Goal: Check status

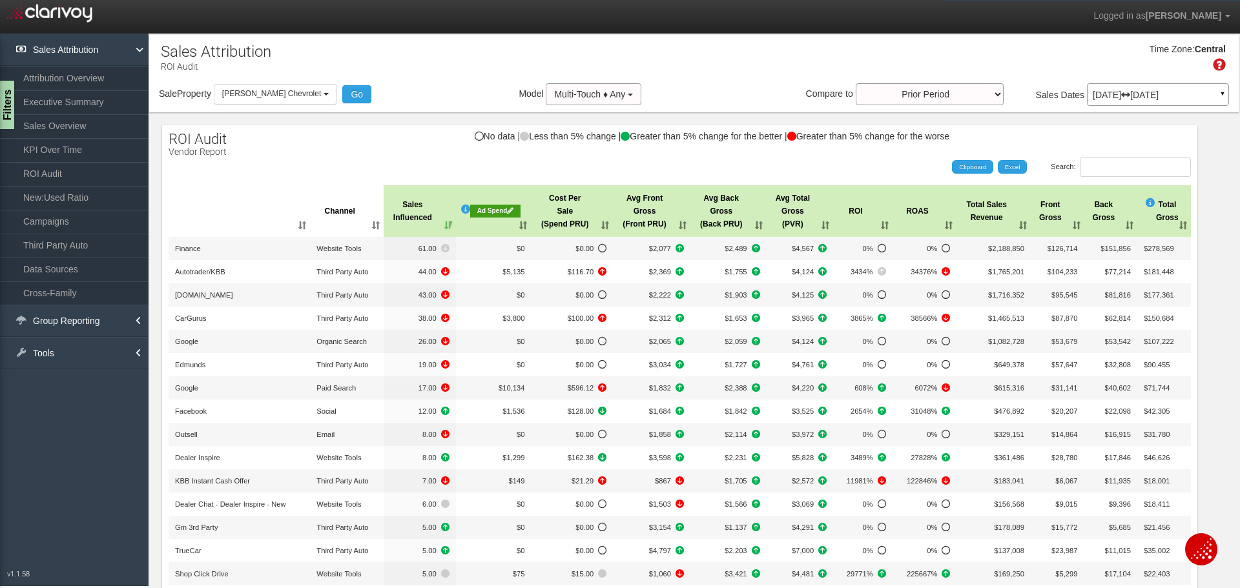
click at [1185, 94] on p "[DATE] [DATE]" at bounding box center [1158, 94] width 130 height 9
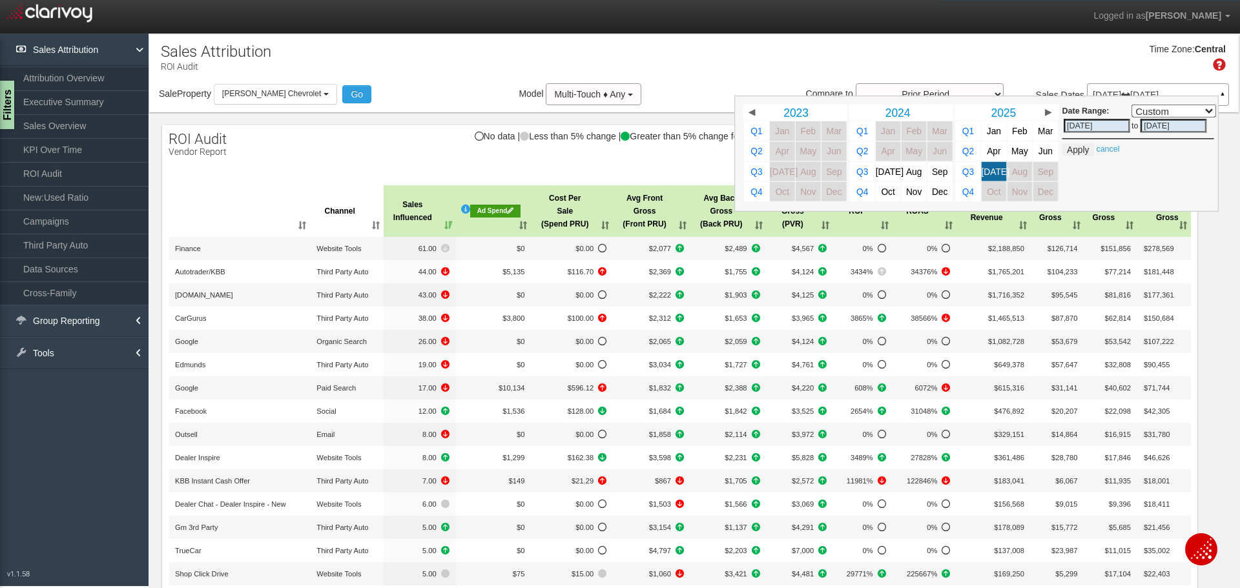
click at [1095, 129] on input "[DATE]" at bounding box center [1097, 126] width 67 height 14
select select ","
type input "[DATE]"
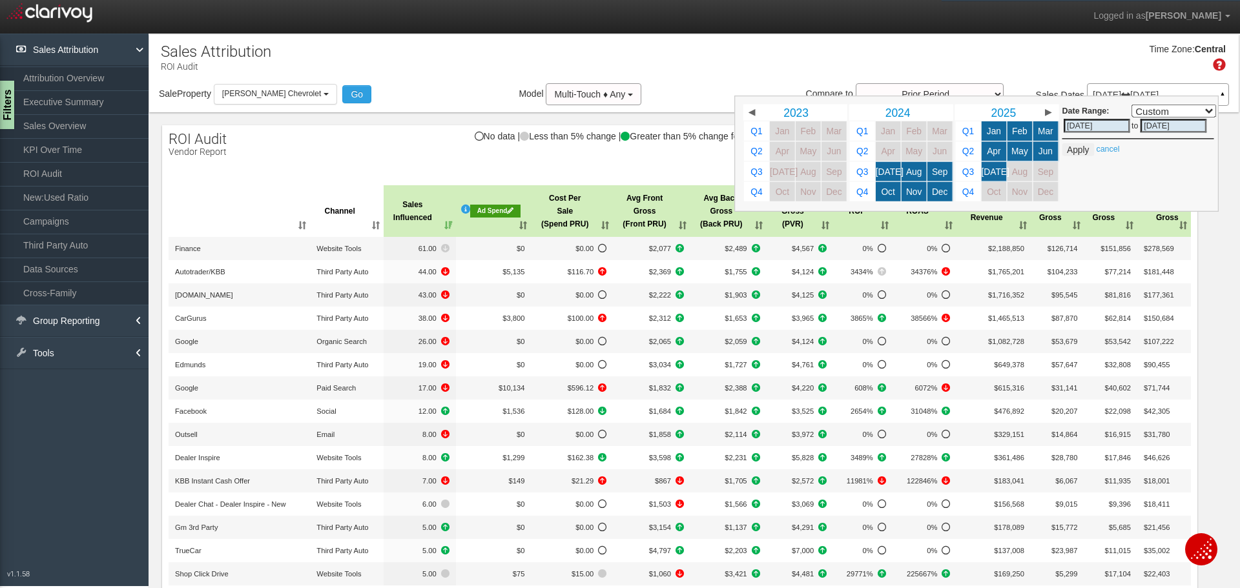
click at [1071, 150] on button "Apply" at bounding box center [1078, 149] width 32 height 13
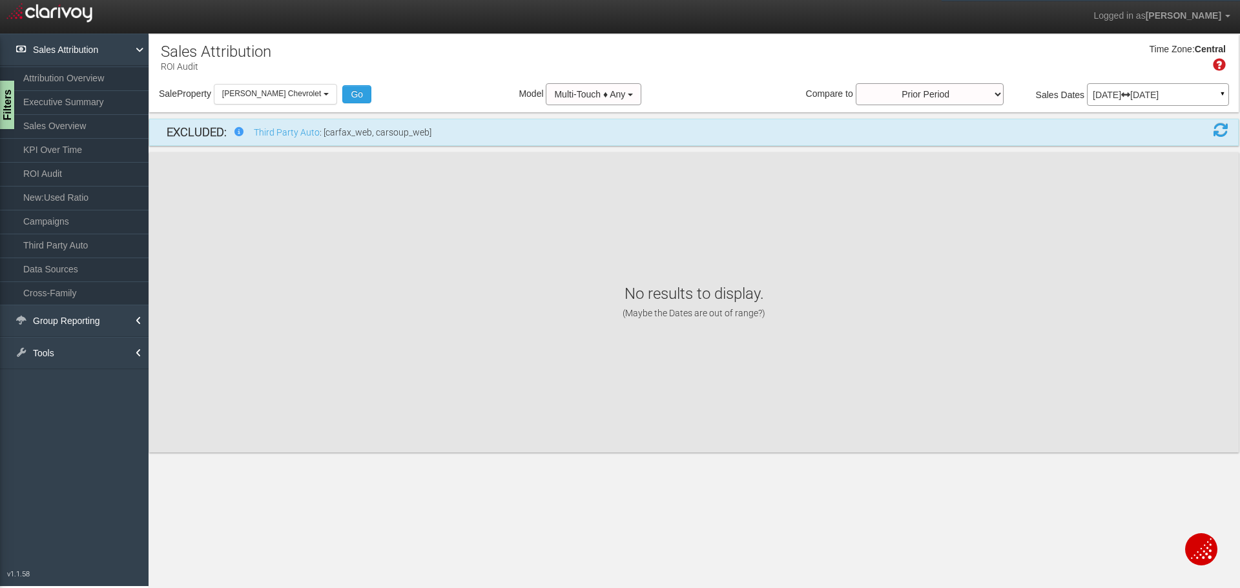
click at [76, 242] on link "Third Party Auto" at bounding box center [74, 245] width 149 height 23
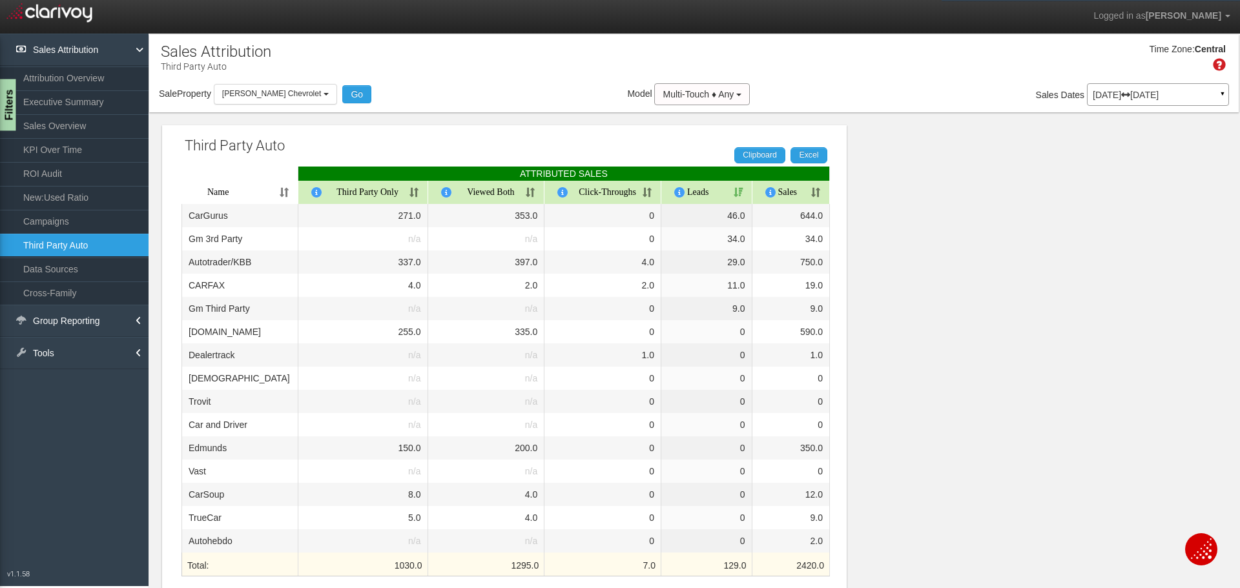
click at [7, 114] on div "Filters" at bounding box center [8, 105] width 16 height 52
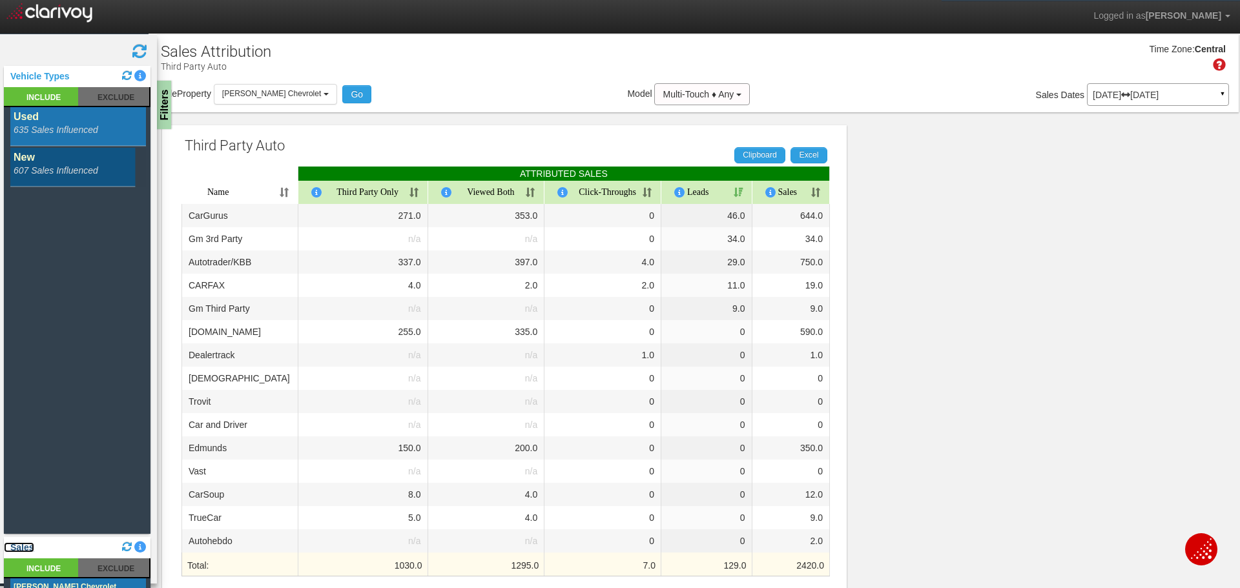
click at [28, 549] on link "Sales" at bounding box center [19, 547] width 30 height 10
click at [21, 547] on link "Sales" at bounding box center [19, 547] width 30 height 10
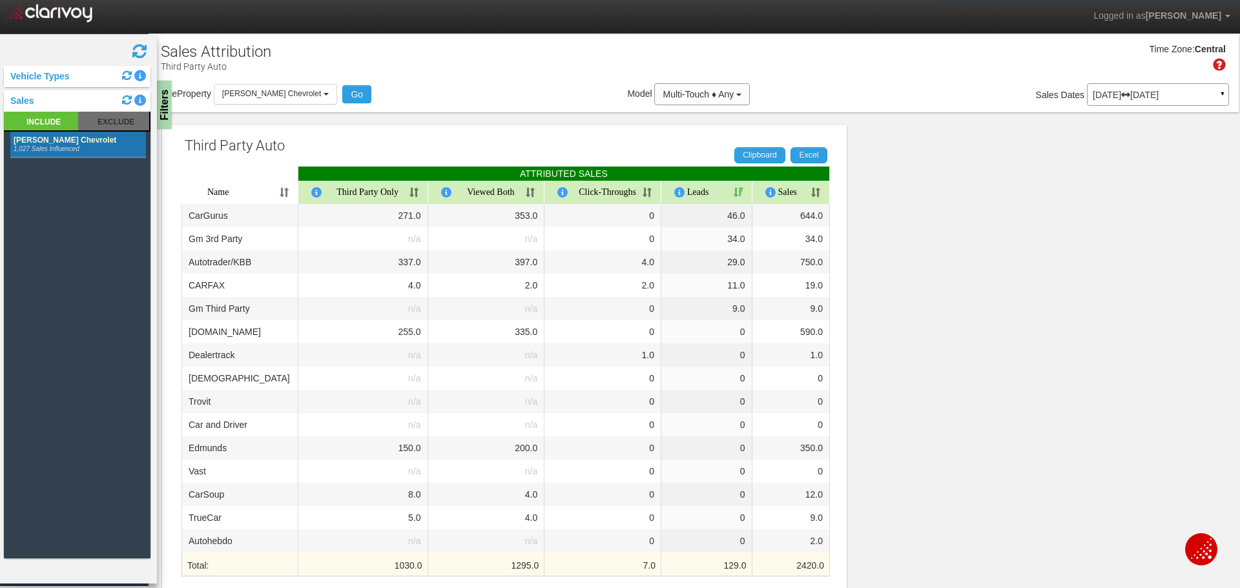
click at [107, 136] on rect at bounding box center [78, 145] width 136 height 26
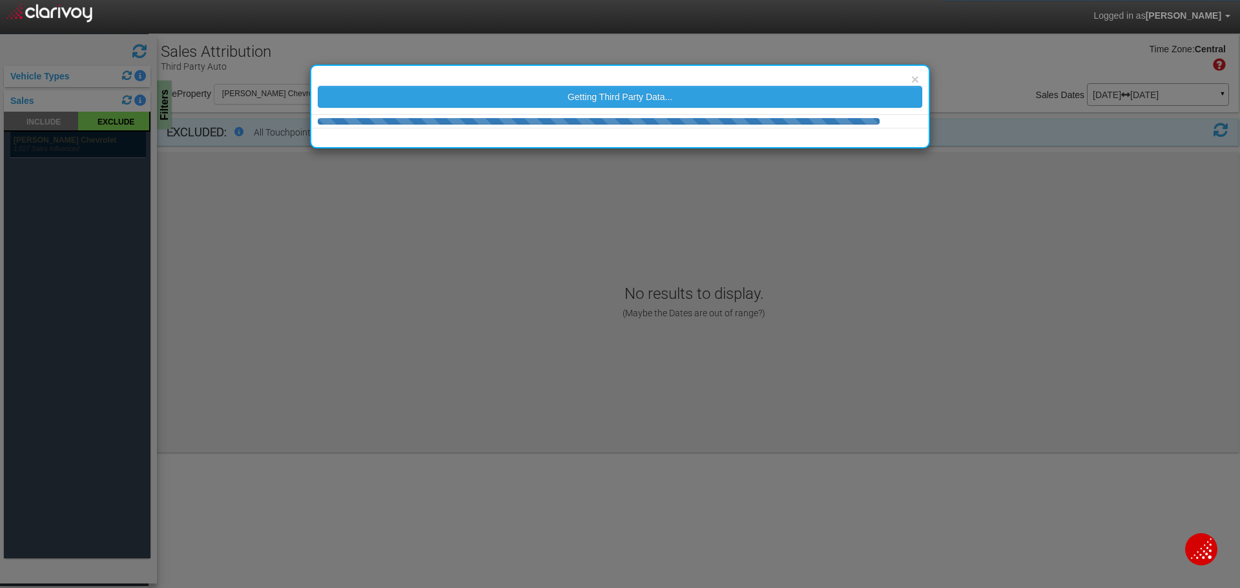
click at [59, 119] on div "× Getting Third Party Data..." at bounding box center [620, 294] width 1240 height 588
click at [57, 141] on div "× Getting Third Party Data..." at bounding box center [620, 294] width 1240 height 588
click at [918, 79] on button "×" at bounding box center [915, 79] width 8 height 14
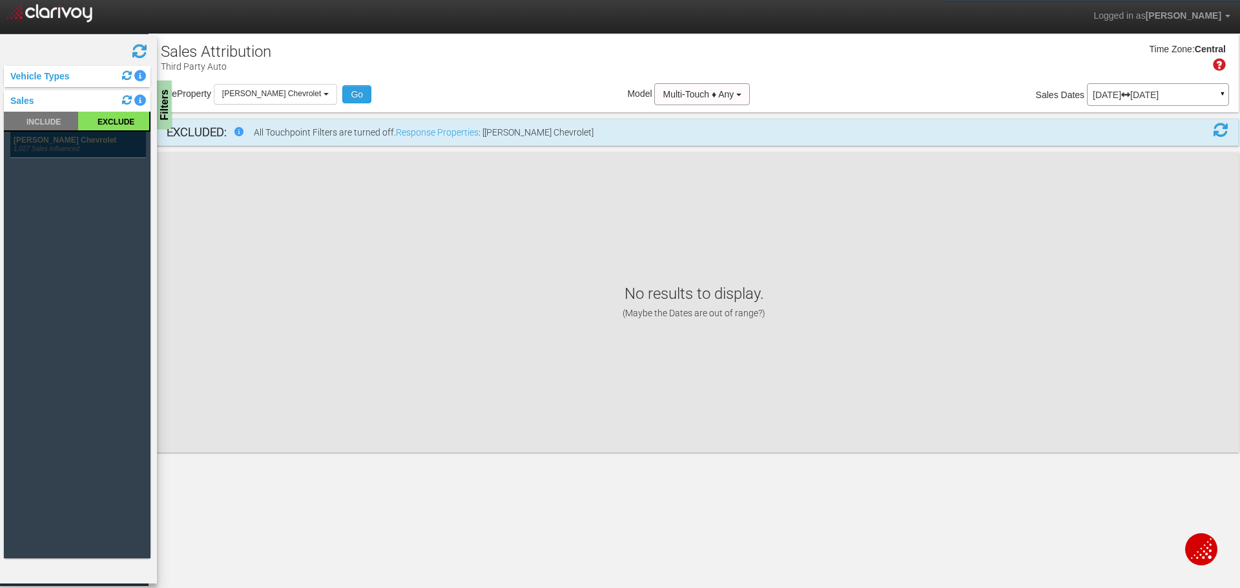
click at [49, 136] on rect at bounding box center [78, 145] width 136 height 26
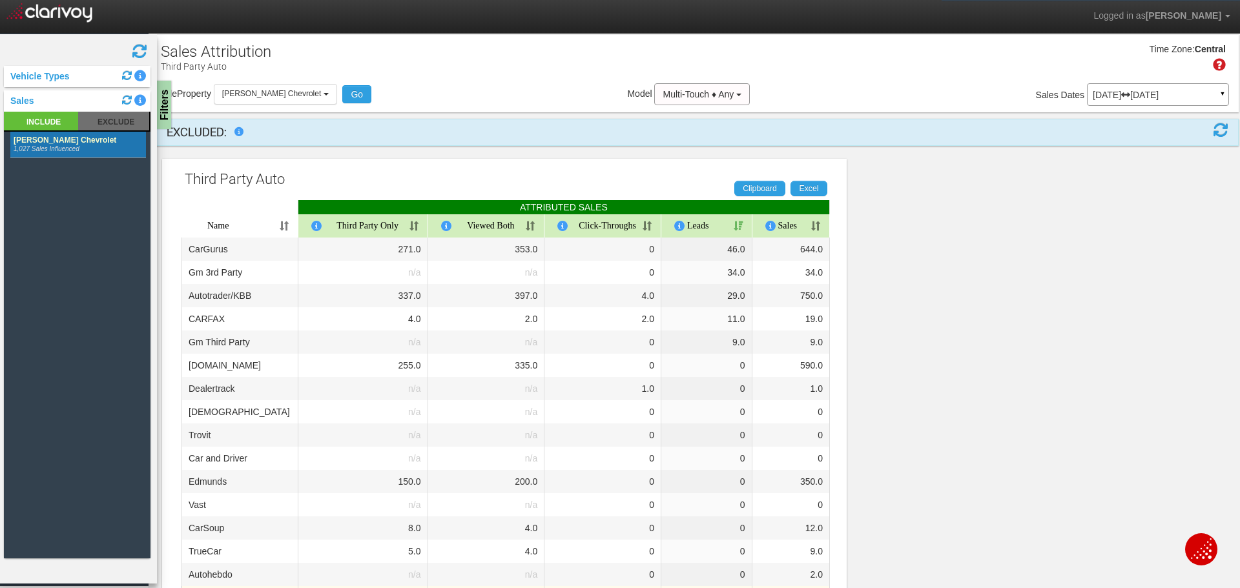
click at [408, 223] on th "Third Party Only" at bounding box center [363, 225] width 130 height 23
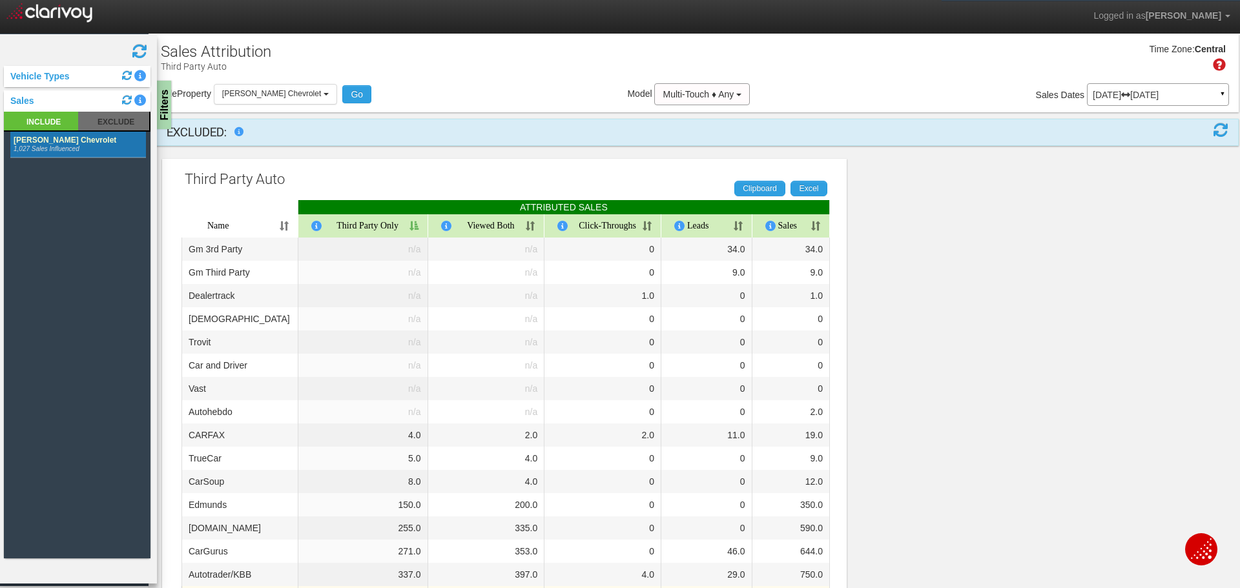
click at [408, 223] on th "Third Party Only" at bounding box center [363, 225] width 130 height 23
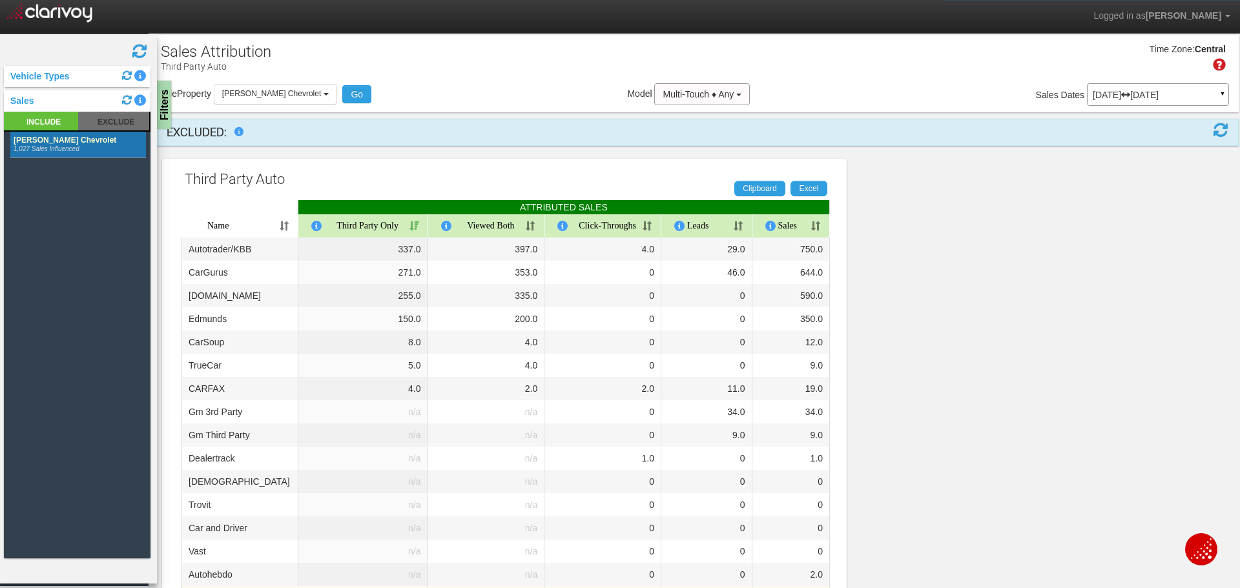
click at [800, 222] on th "Sales" at bounding box center [791, 225] width 78 height 23
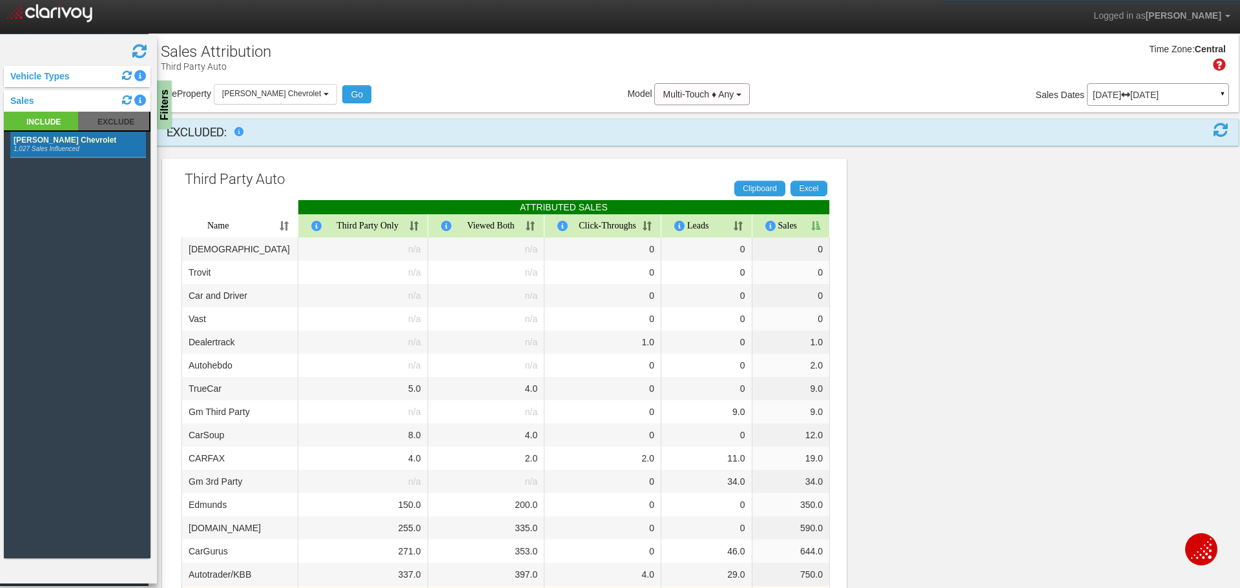
click at [799, 223] on th "Sales" at bounding box center [791, 225] width 78 height 23
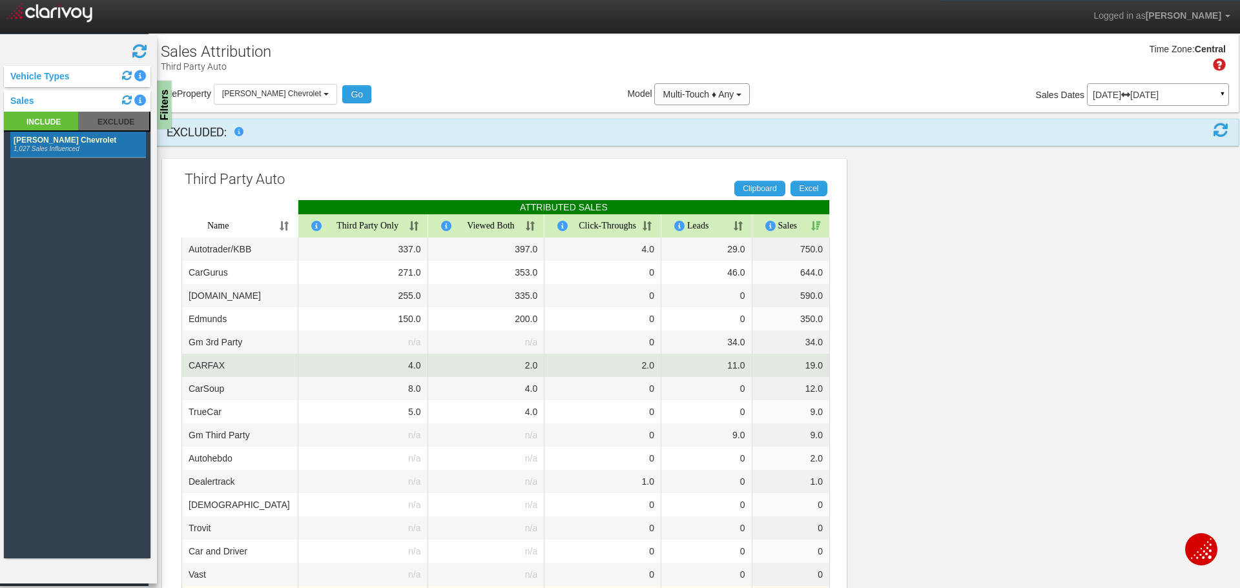
click at [791, 369] on td "19.0" at bounding box center [791, 365] width 78 height 23
click at [353, 365] on td "4.0" at bounding box center [363, 365] width 130 height 23
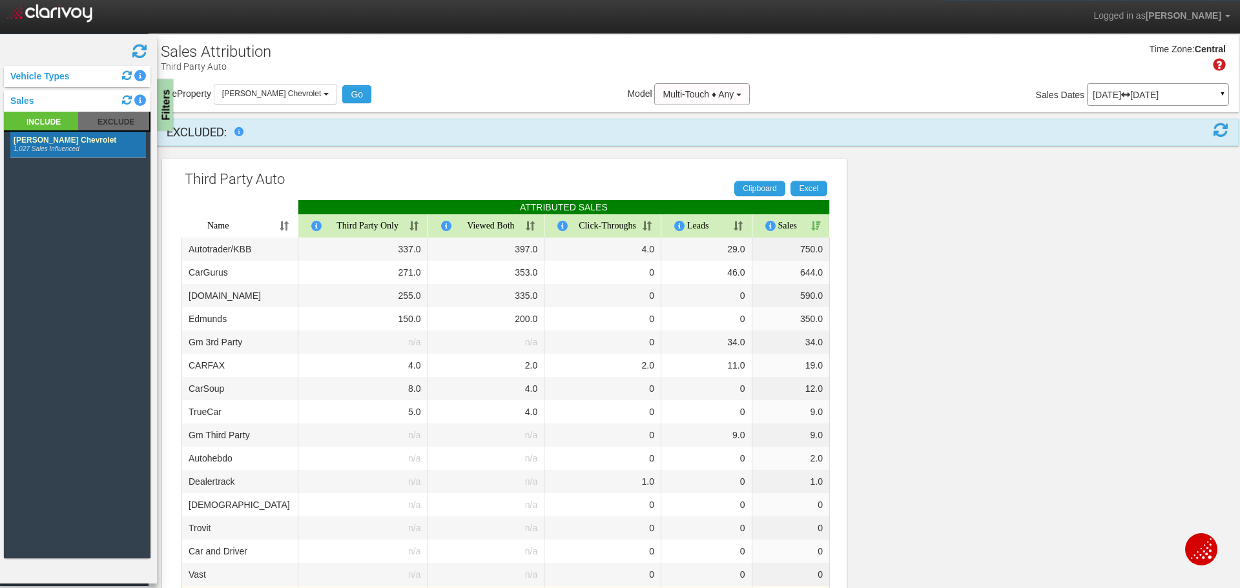
click at [163, 116] on div "Filters" at bounding box center [165, 105] width 16 height 52
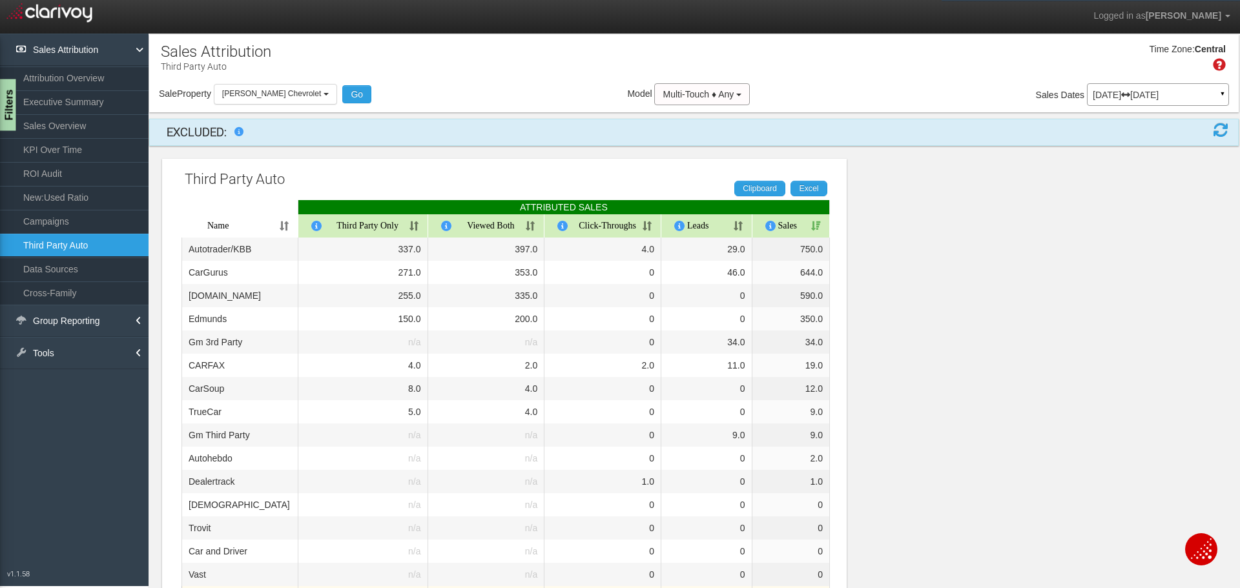
click at [6, 112] on div "Filters" at bounding box center [8, 105] width 16 height 52
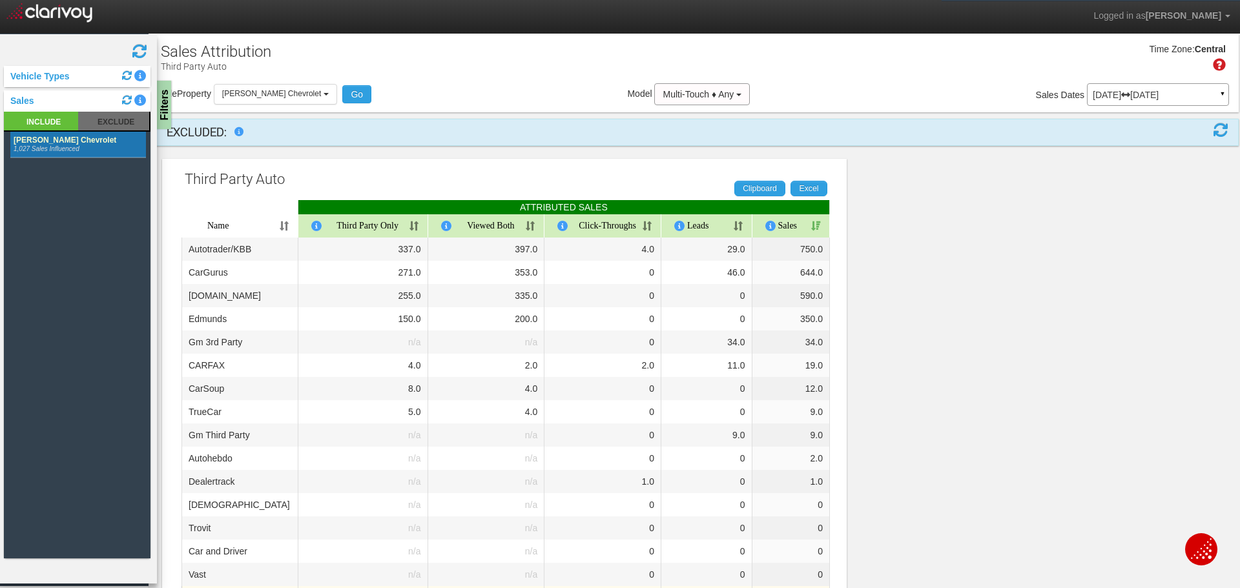
click at [32, 152] on rect at bounding box center [78, 145] width 136 height 26
